Goal: Complete application form

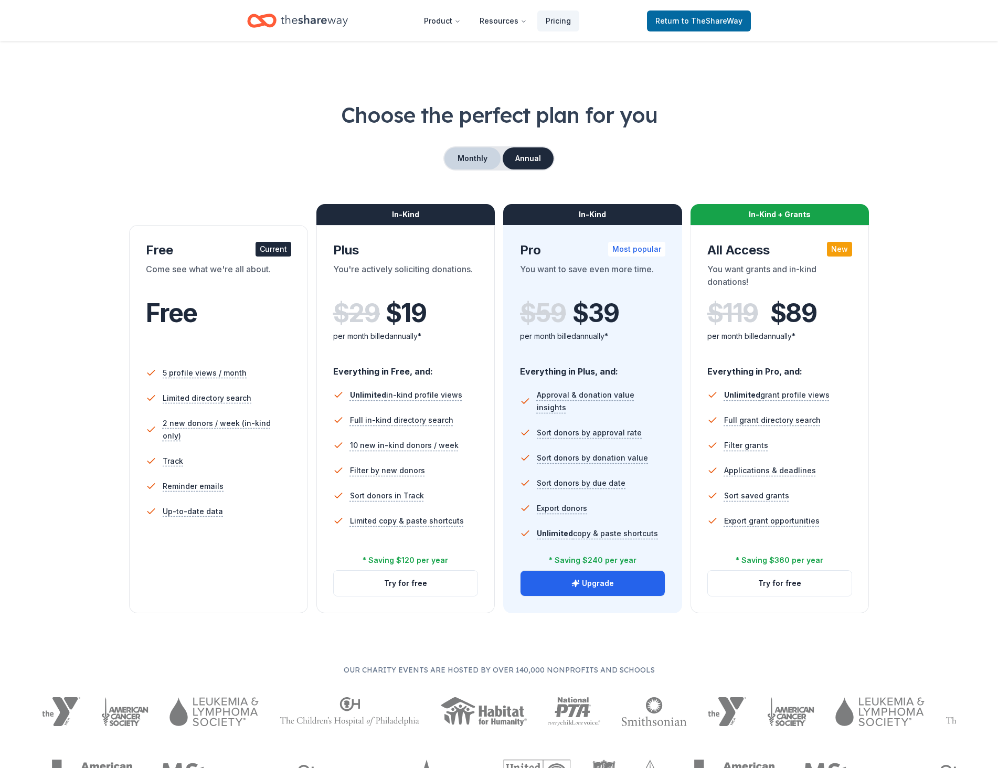
click at [467, 157] on button "Monthly" at bounding box center [473, 158] width 56 height 22
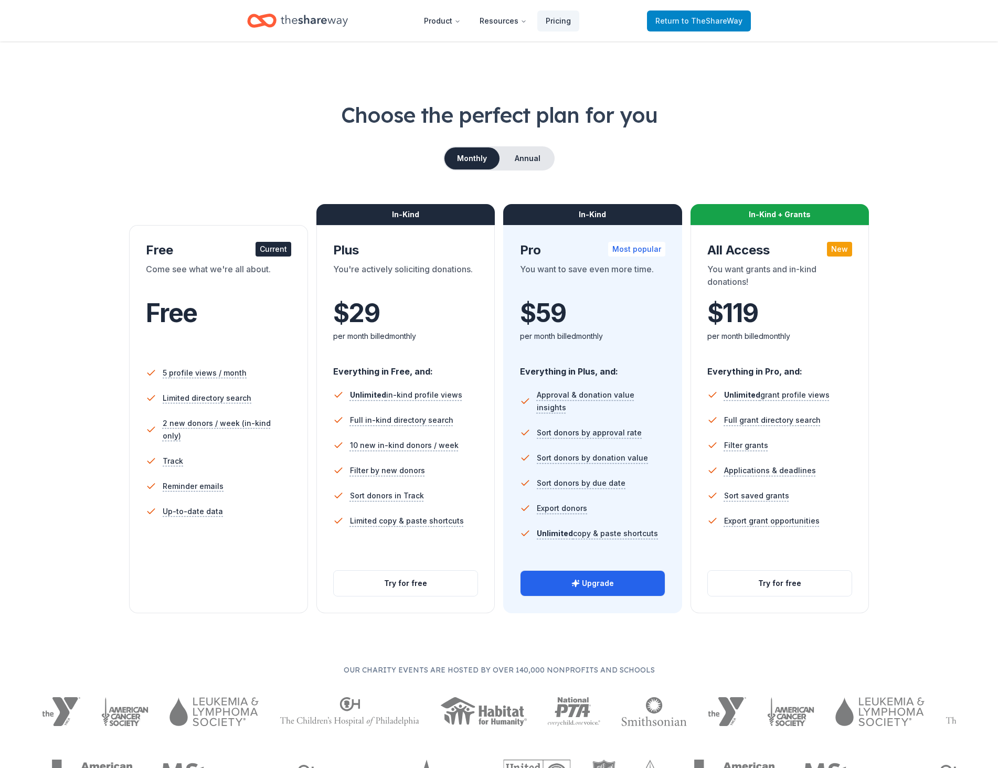
click at [734, 20] on span "to TheShareWay" at bounding box center [712, 20] width 61 height 9
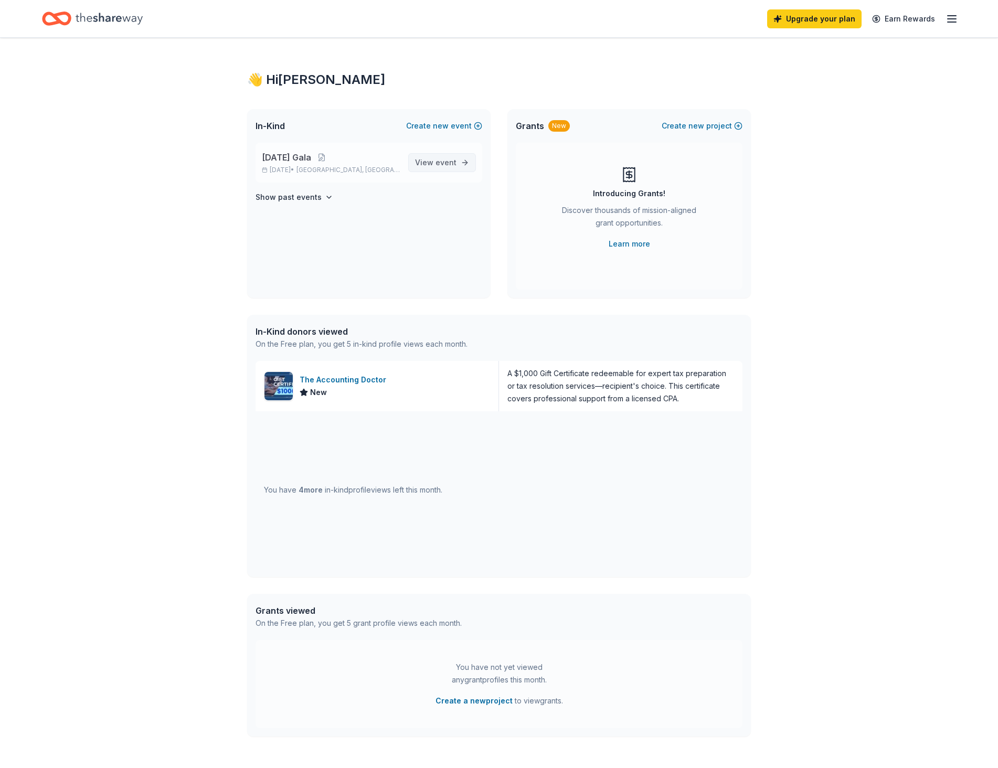
click at [447, 161] on span "event" at bounding box center [446, 162] width 21 height 9
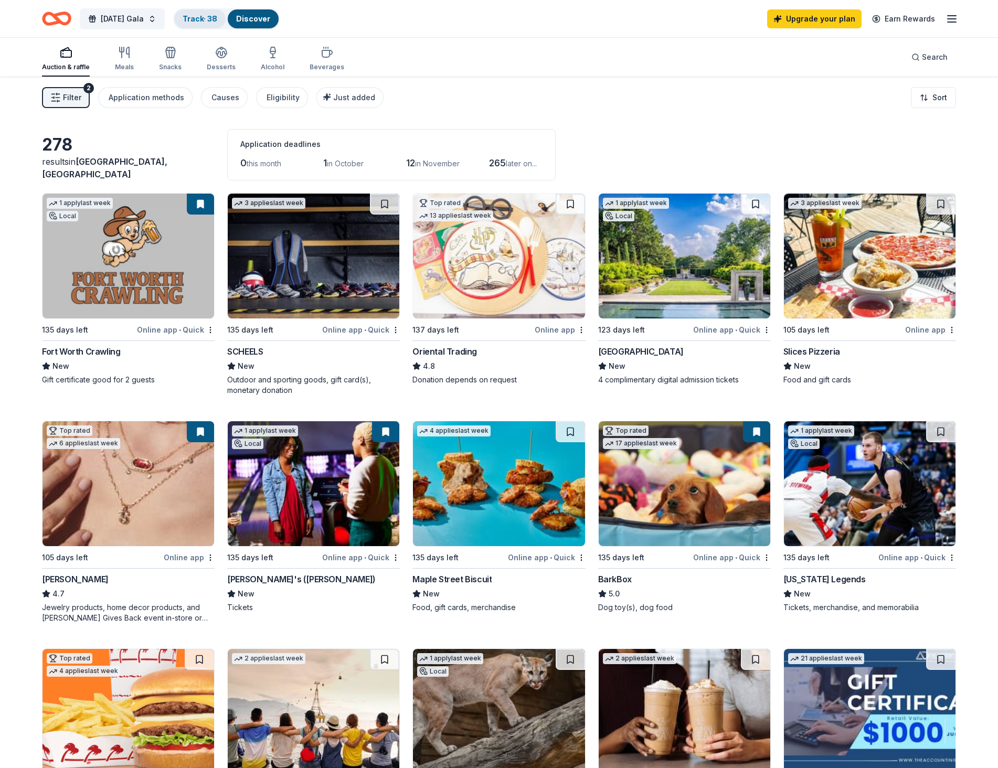
click at [217, 20] on link "Track · 38" at bounding box center [200, 18] width 35 height 9
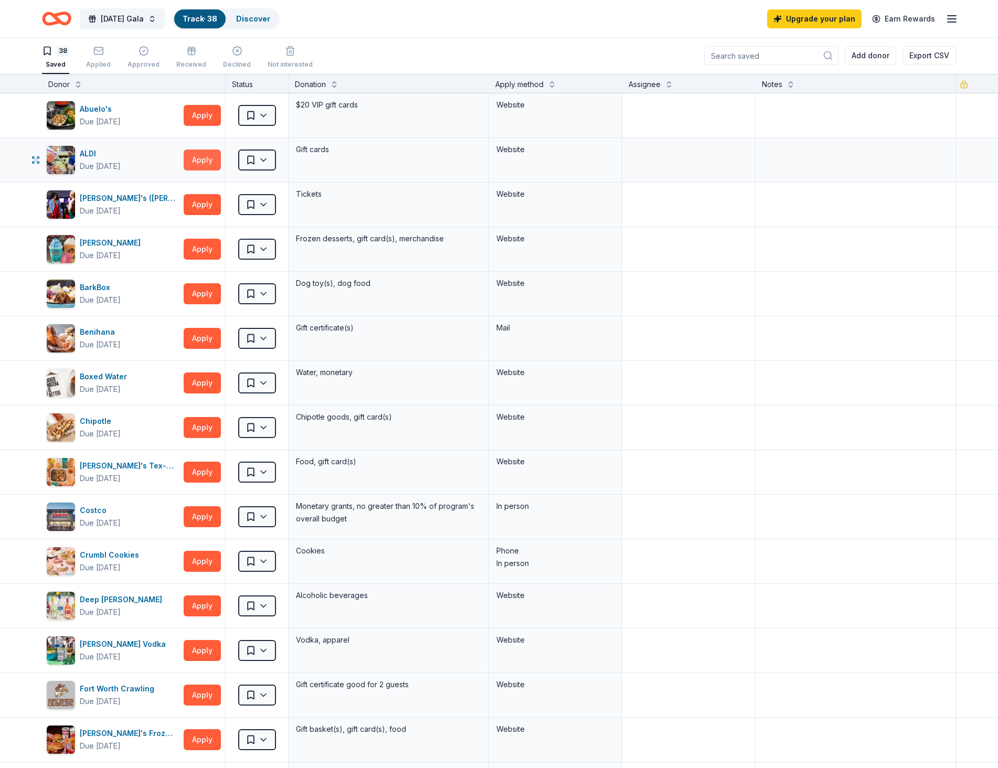
click at [202, 159] on button "Apply" at bounding box center [202, 160] width 37 height 21
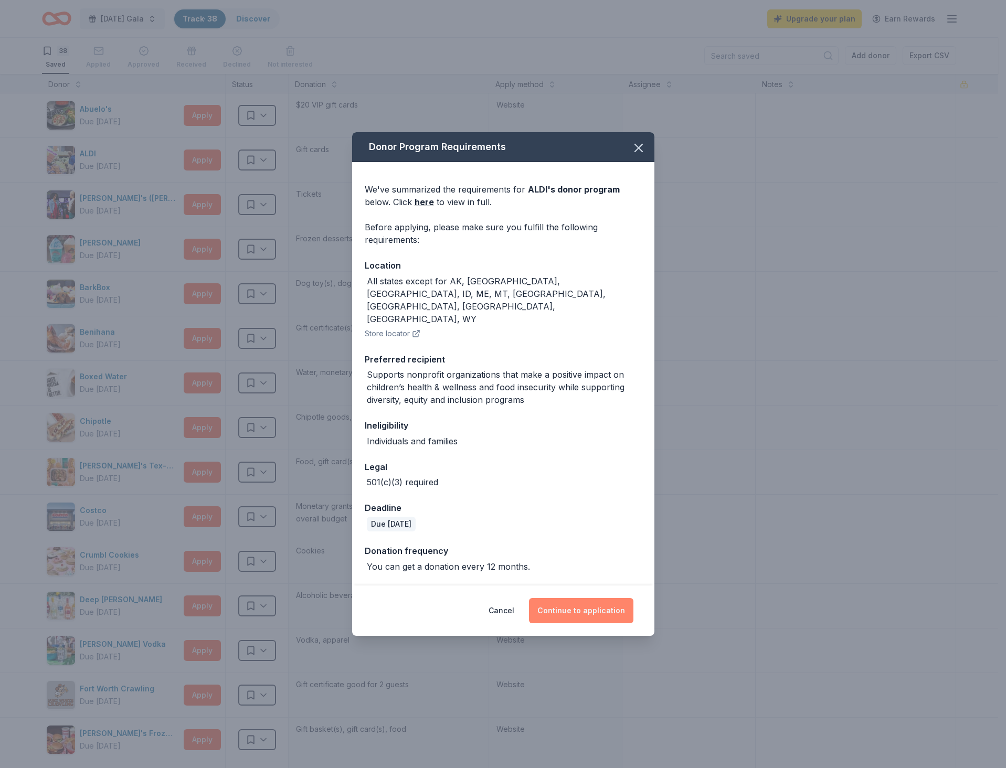
click at [564, 598] on button "Continue to application" at bounding box center [581, 610] width 104 height 25
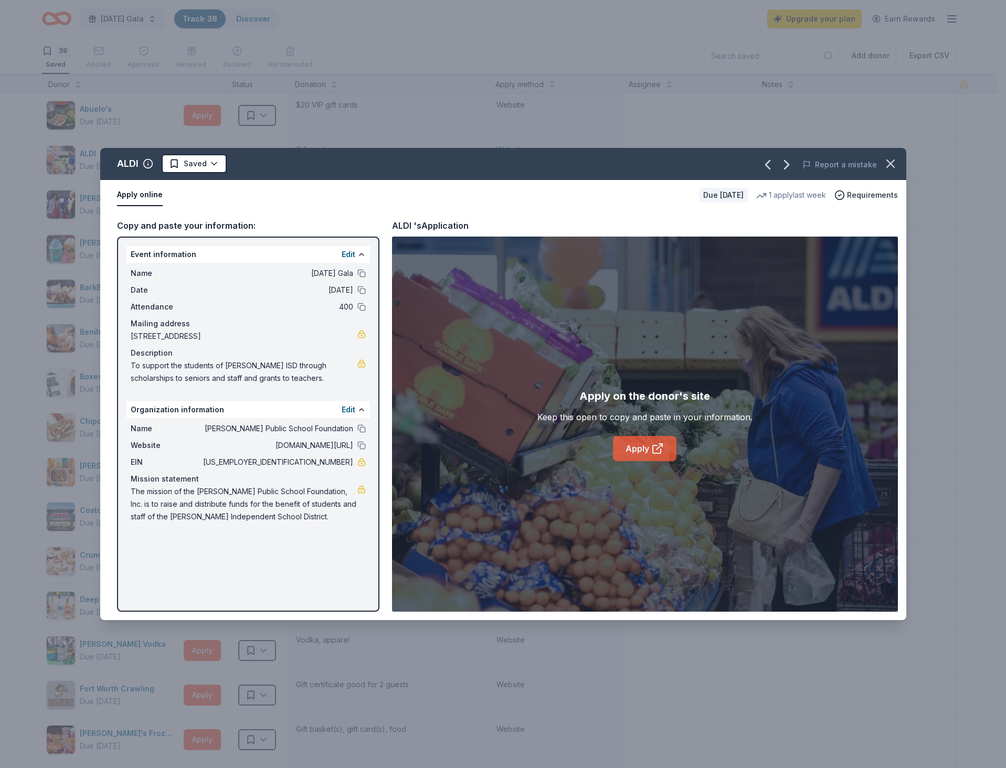
click at [639, 451] on link "Apply" at bounding box center [645, 448] width 64 height 25
